Goal: Task Accomplishment & Management: Manage account settings

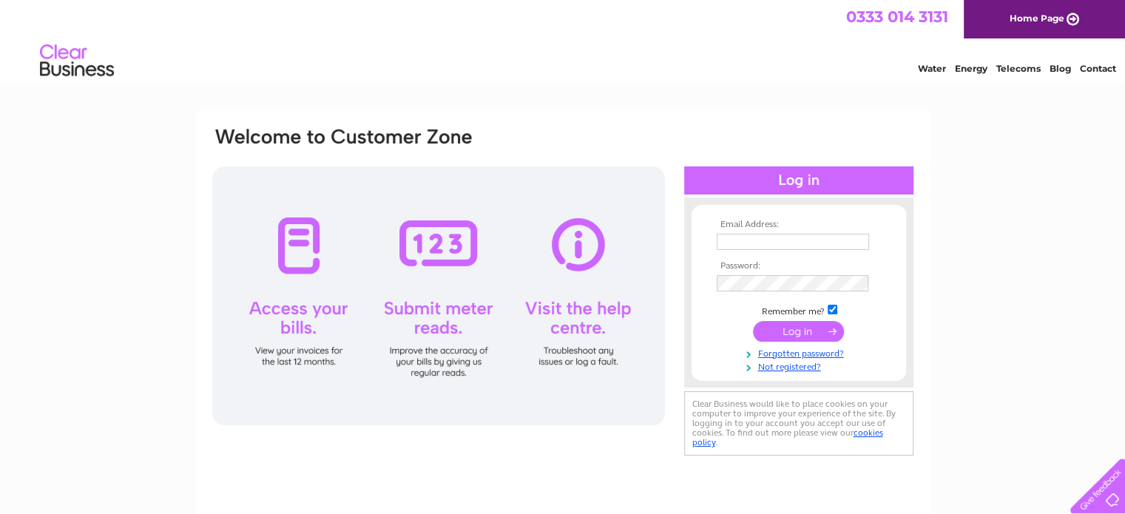
type input "[EMAIL_ADDRESS][DOMAIN_NAME]"
click at [821, 335] on input "submit" at bounding box center [798, 331] width 91 height 21
